Goal: Task Accomplishment & Management: Complete application form

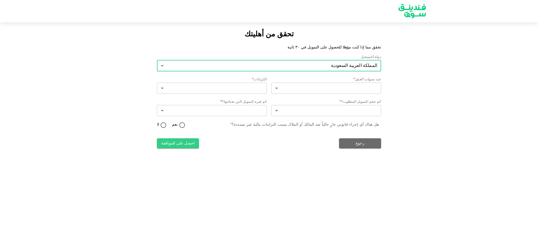
click at [335, 66] on body "تحقق من أهليتك تحقق مما إذا كنت مؤهلا للحصول على التمويل في ٣٠ ثانية دولة التسج…" at bounding box center [269, 125] width 538 height 250
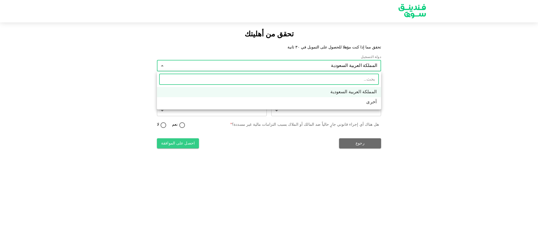
click at [396, 79] on div at bounding box center [269, 125] width 538 height 250
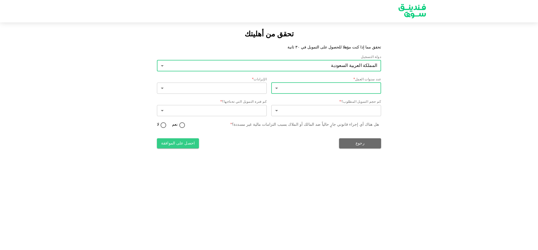
click at [368, 90] on body "تحقق من أهليتك تحقق مما إذا كنت مؤهلا للحصول على التمويل في ٣٠ ثانية دولة التسج…" at bounding box center [269, 125] width 538 height 250
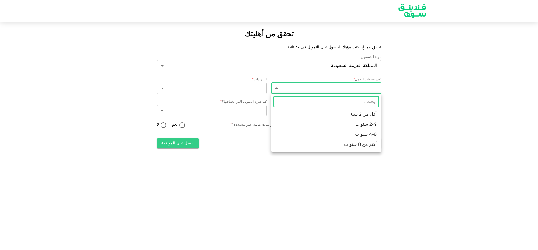
drag, startPoint x: 375, startPoint y: 148, endPoint x: 351, endPoint y: 159, distance: 26.1
click at [373, 148] on li "أكثر من 8 سنوات" at bounding box center [326, 145] width 110 height 10
type input "4"
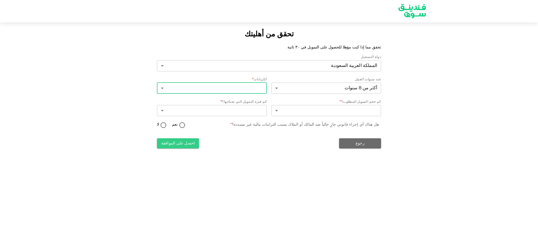
click at [244, 88] on body "تحقق من أهليتك تحقق مما إذا كنت مؤهلا للحصول على التمويل في ٣٠ ثانية دولة التسج…" at bounding box center [269, 125] width 538 height 250
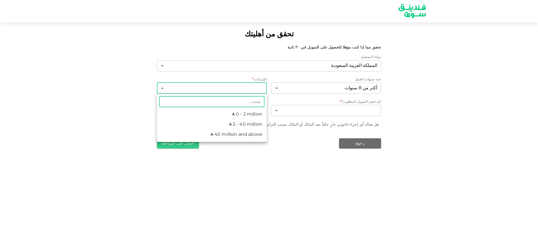
click at [248, 126] on li "ʢ 2 - 40 million" at bounding box center [212, 125] width 110 height 10
type input "2"
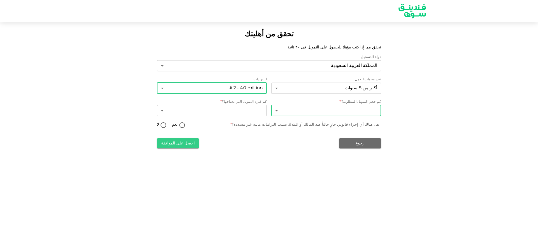
click at [346, 110] on body "تحقق من أهليتك تحقق مما إذا كنت مؤهلا للحصول على التمويل في ٣٠ ثانية دولة التسج…" at bounding box center [269, 125] width 538 height 250
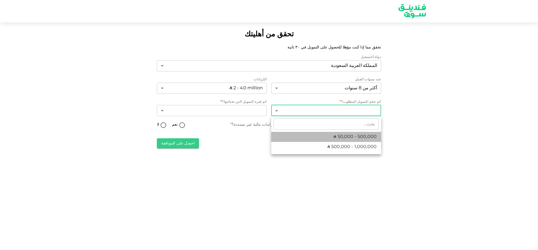
click at [312, 139] on li "ʢ 50,000 - 500,000" at bounding box center [326, 137] width 110 height 10
type input "1"
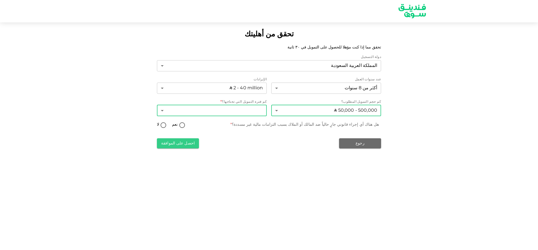
click at [242, 109] on body "تحقق من أهليتك تحقق مما إذا كنت مؤهلا للحصول على التمويل في ٣٠ ثانية دولة التسج…" at bounding box center [269, 125] width 538 height 250
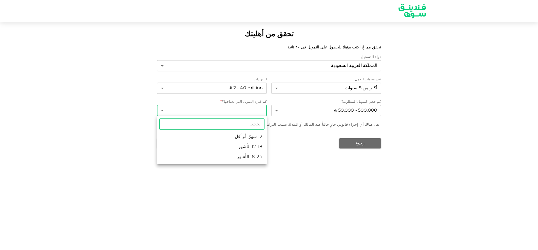
click at [203, 143] on li "12-18 الأشهر" at bounding box center [212, 147] width 110 height 10
type input "2"
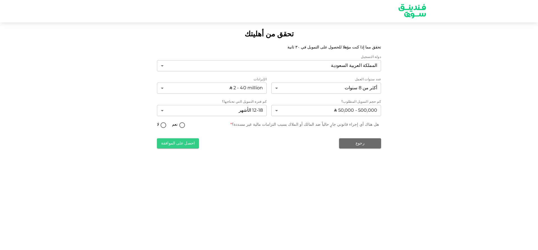
click at [240, 134] on div "دولة التسجيل المملكة العربية السعودية 2 ​ عدد سنوات العمل أكثر من 8 سنوات 4 ​ ا…" at bounding box center [269, 102] width 224 height 94
click at [165, 127] on input "لا" at bounding box center [163, 126] width 8 height 8
radio input "true"
click at [178, 147] on button "احصل على الموافقة" at bounding box center [178, 143] width 42 height 10
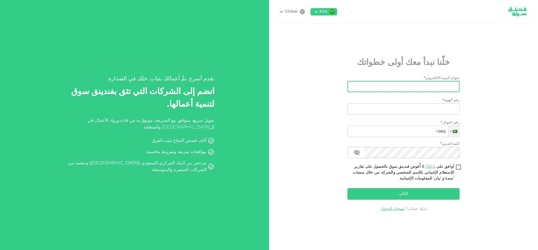
click at [441, 83] on input "عنوان البريد الالكتروني" at bounding box center [406, 86] width 106 height 11
type input "bamuqabel2@yahoo.com"
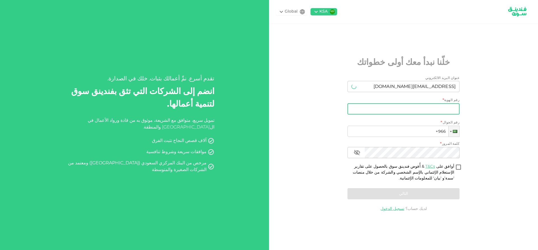
drag, startPoint x: 414, startPoint y: 110, endPoint x: 414, endPoint y: 114, distance: 4.3
click at [414, 110] on input "رقم الهوية" at bounding box center [403, 108] width 112 height 11
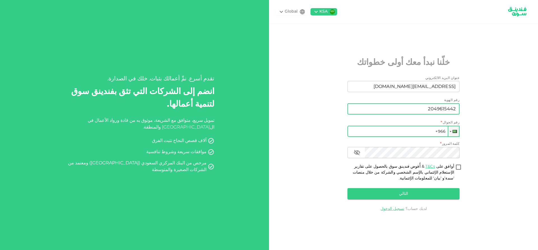
type input "2049615442"
click at [408, 133] on input "+966" at bounding box center [403, 131] width 112 height 11
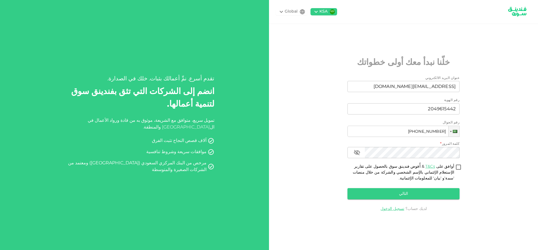
type input "+966 508 751 504"
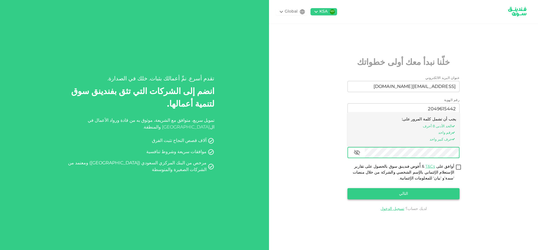
click at [416, 195] on button "التالي" at bounding box center [403, 193] width 112 height 11
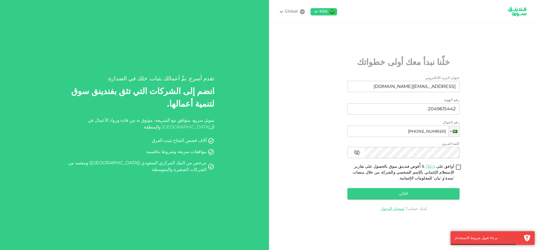
click at [455, 168] on input "أوافق على T&Cs & أُفوض فندينق سوق بالحصول على تقارير الإستعلام الإئتماني بالإسم…" at bounding box center [458, 168] width 8 height 8
checkbox input "true"
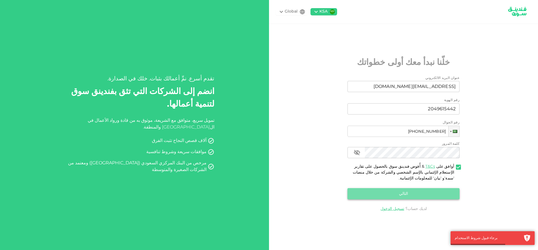
click at [427, 197] on button "التالي" at bounding box center [403, 193] width 112 height 11
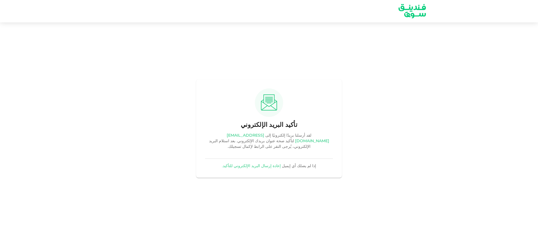
drag, startPoint x: 132, startPoint y: 128, endPoint x: 132, endPoint y: 132, distance: 4.3
click at [132, 128] on div "تأكيد البريد الإلكتروني لقد أرسلنا بريدًا إلكترونيًا إلى bamuqabel2@yahoo.com ل…" at bounding box center [269, 128] width 538 height 213
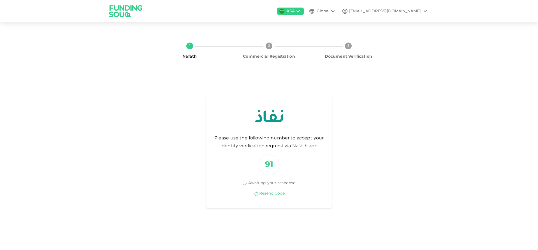
drag, startPoint x: 90, startPoint y: 178, endPoint x: 99, endPoint y: 177, distance: 9.0
drag, startPoint x: 99, startPoint y: 177, endPoint x: 262, endPoint y: 195, distance: 164.2
click at [262, 195] on link "Resend Code" at bounding box center [271, 193] width 25 height 5
click at [267, 196] on link "Resend Code" at bounding box center [271, 193] width 25 height 5
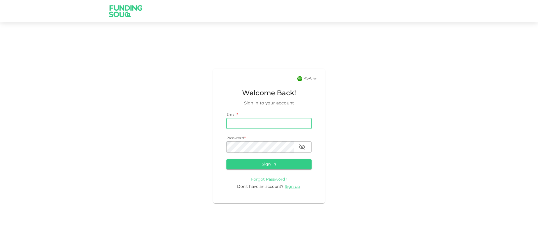
click at [256, 127] on input "email" at bounding box center [268, 123] width 85 height 11
type input "bamuqabel2@yahoo.com"
click at [226, 159] on button "Sign in" at bounding box center [268, 164] width 85 height 10
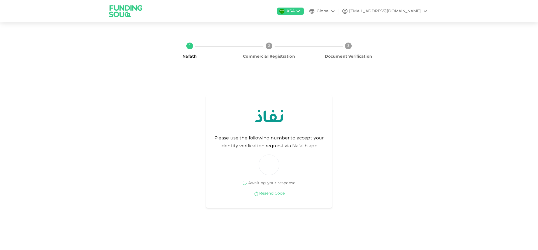
click at [153, 216] on div "Please use the following number to accept your identity verification request vi…" at bounding box center [269, 151] width 238 height 166
click at [126, 136] on div "1 Nafath 2 Commercial Registration 3 Document Verification Please use the follo…" at bounding box center [268, 136] width 319 height 196
